Goal: Navigation & Orientation: Find specific page/section

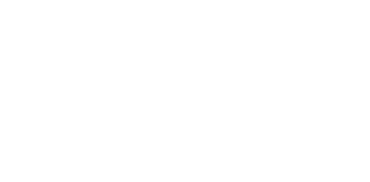
drag, startPoint x: 334, startPoint y: 10, endPoint x: 334, endPoint y: 14, distance: 4.1
